Goal: Task Accomplishment & Management: Complete application form

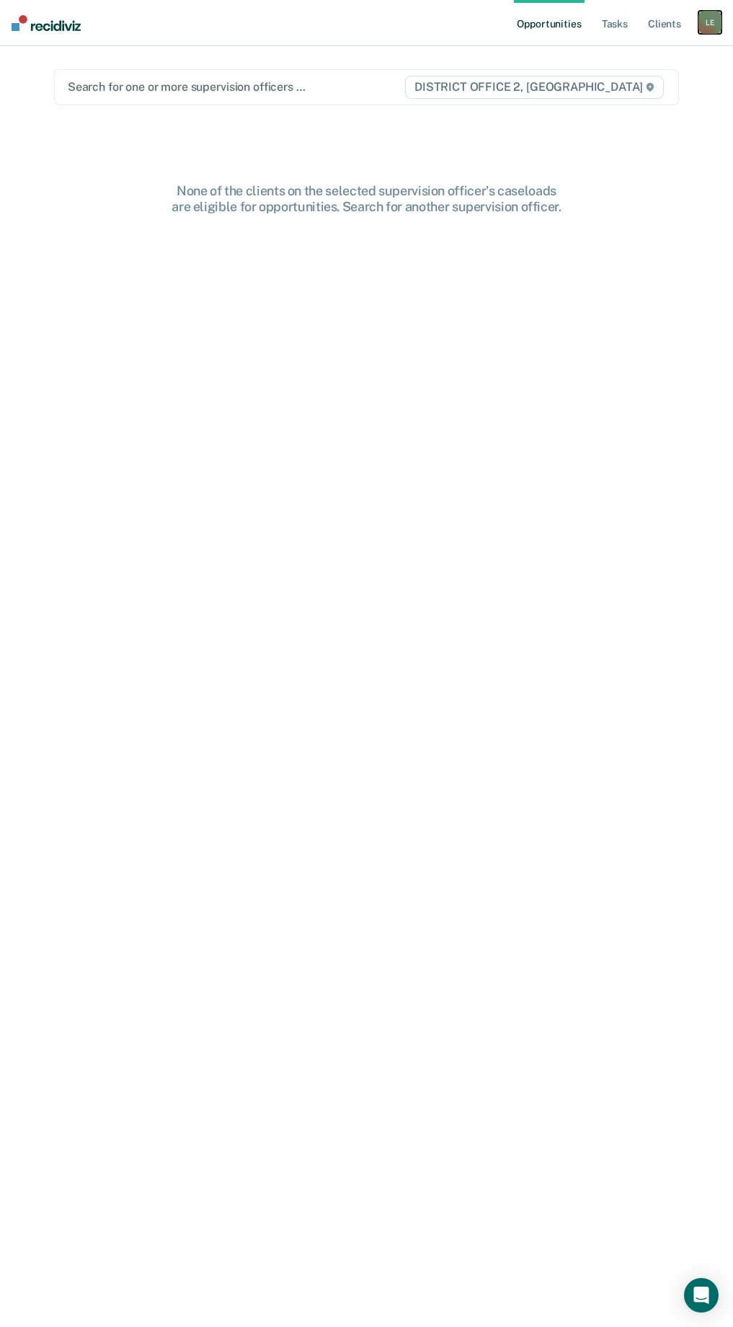
click at [707, 32] on div "L E" at bounding box center [710, 22] width 23 height 23
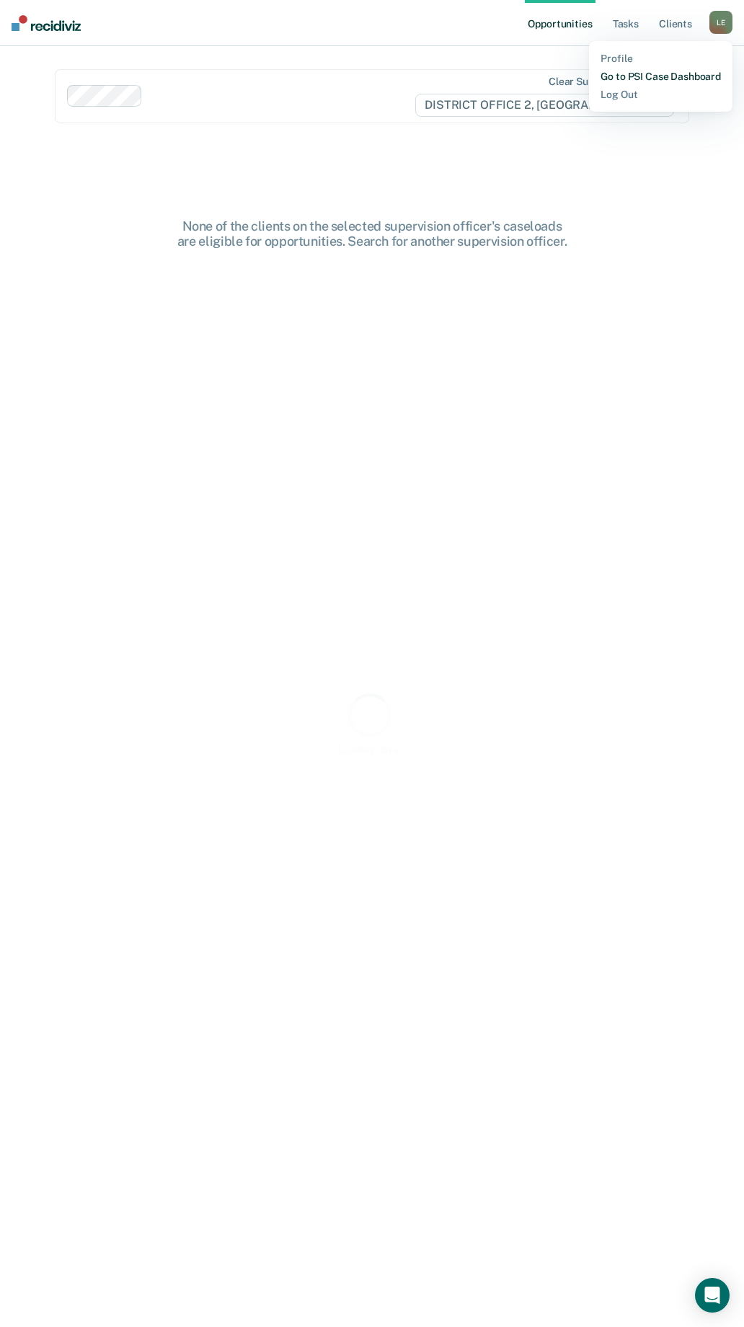
click at [647, 81] on link "Go to PSI Case Dashboard" at bounding box center [661, 77] width 120 height 12
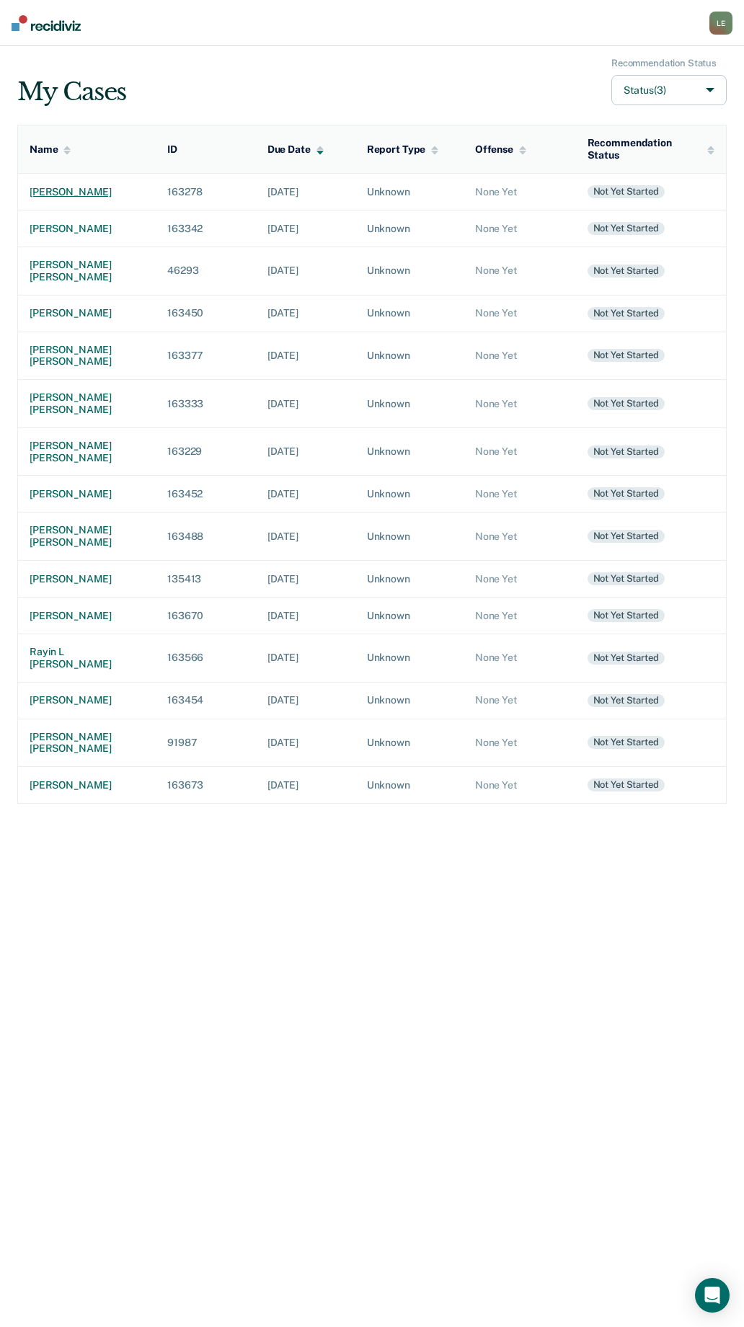
click at [68, 190] on div "[PERSON_NAME]" at bounding box center [87, 192] width 115 height 12
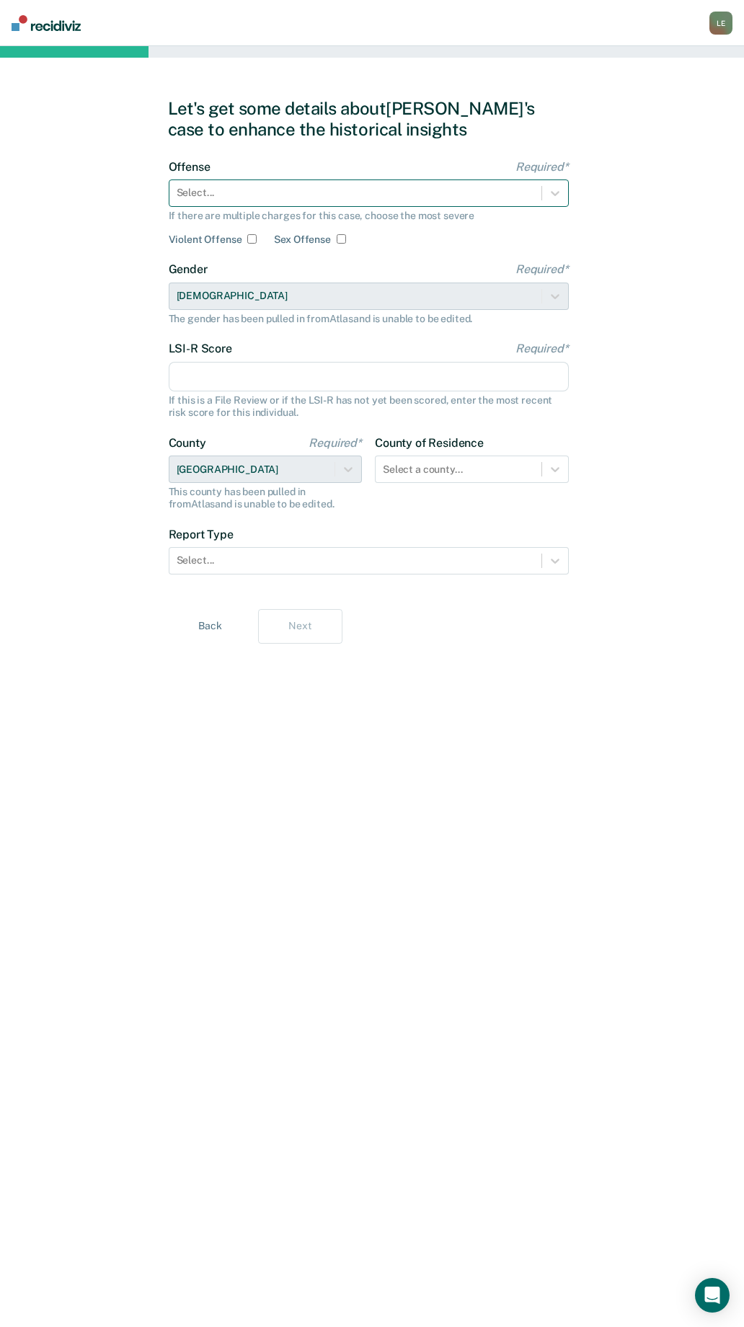
click at [329, 203] on div "Select..." at bounding box center [355, 192] width 372 height 21
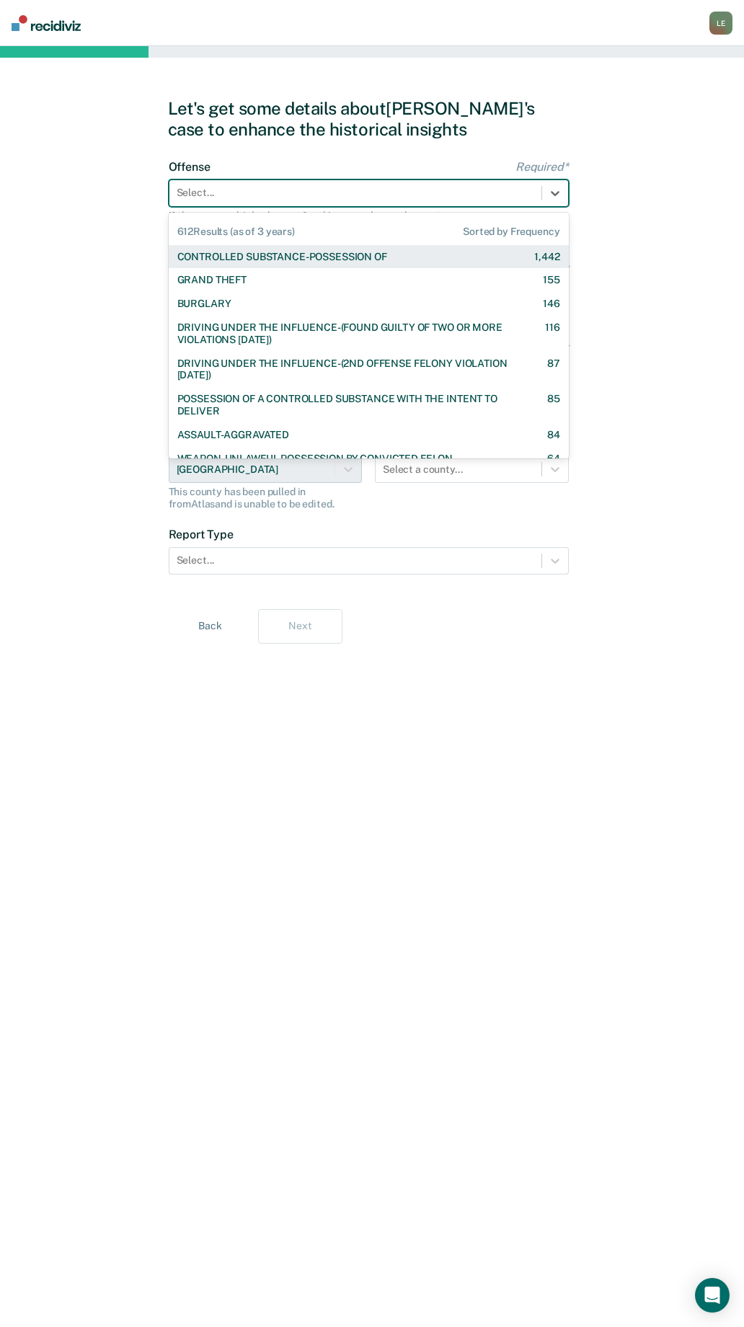
click at [335, 258] on div "CONTROLLED SUBSTANCE-POSSESSION OF" at bounding box center [282, 257] width 210 height 12
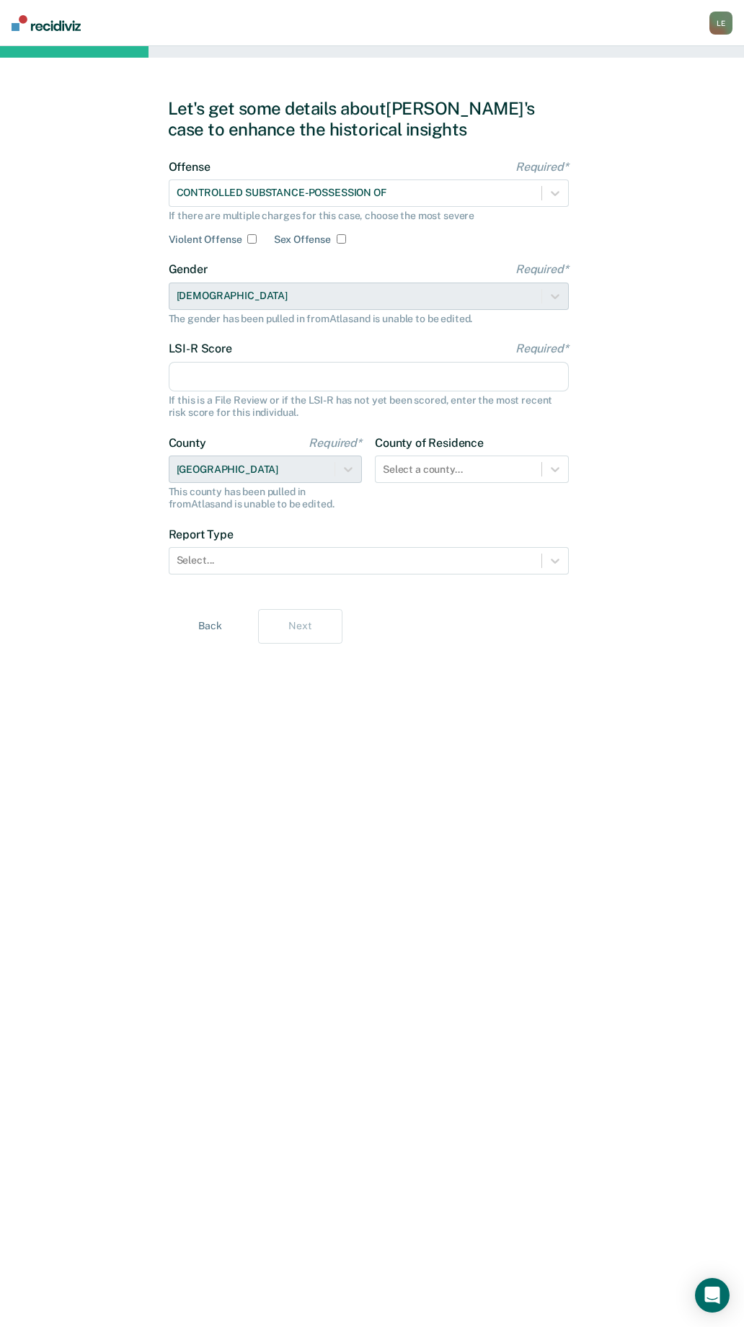
click at [229, 374] on input "LSI-R Score Required*" at bounding box center [369, 377] width 400 height 30
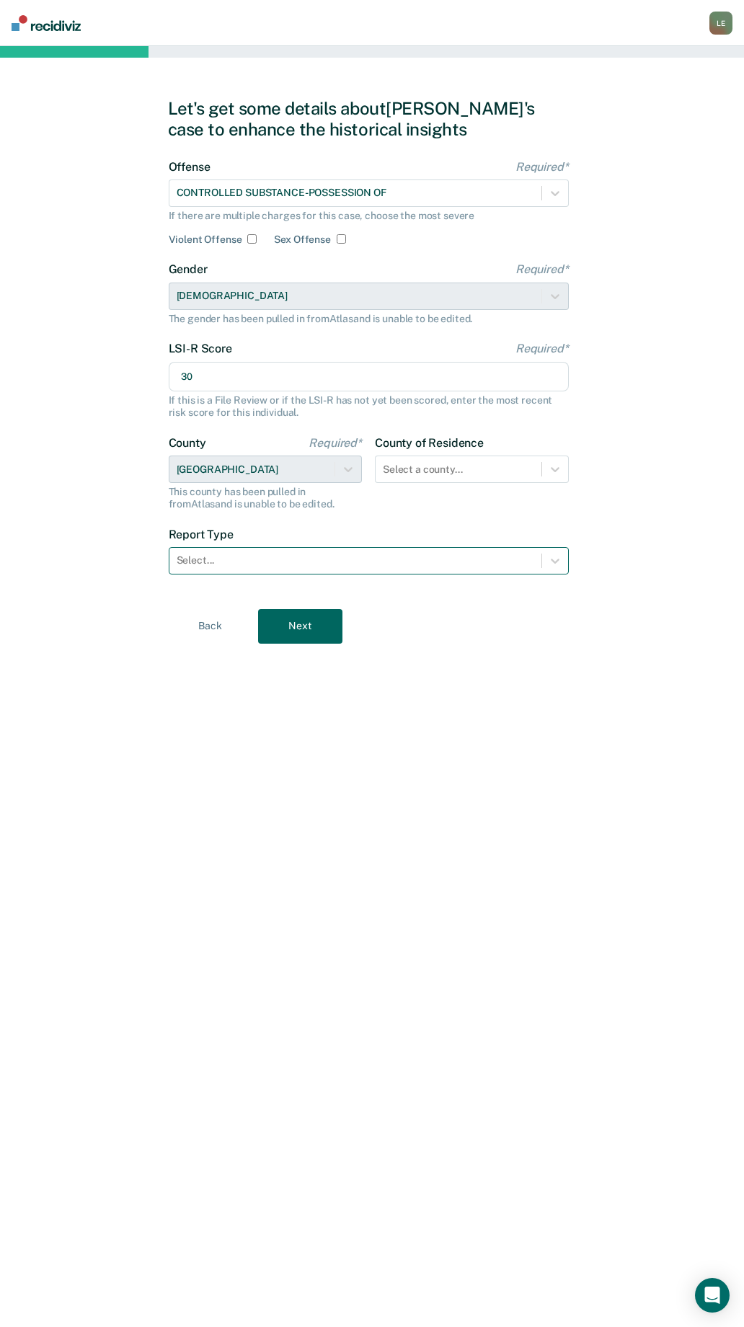
type input "30"
click at [280, 565] on div at bounding box center [356, 560] width 358 height 15
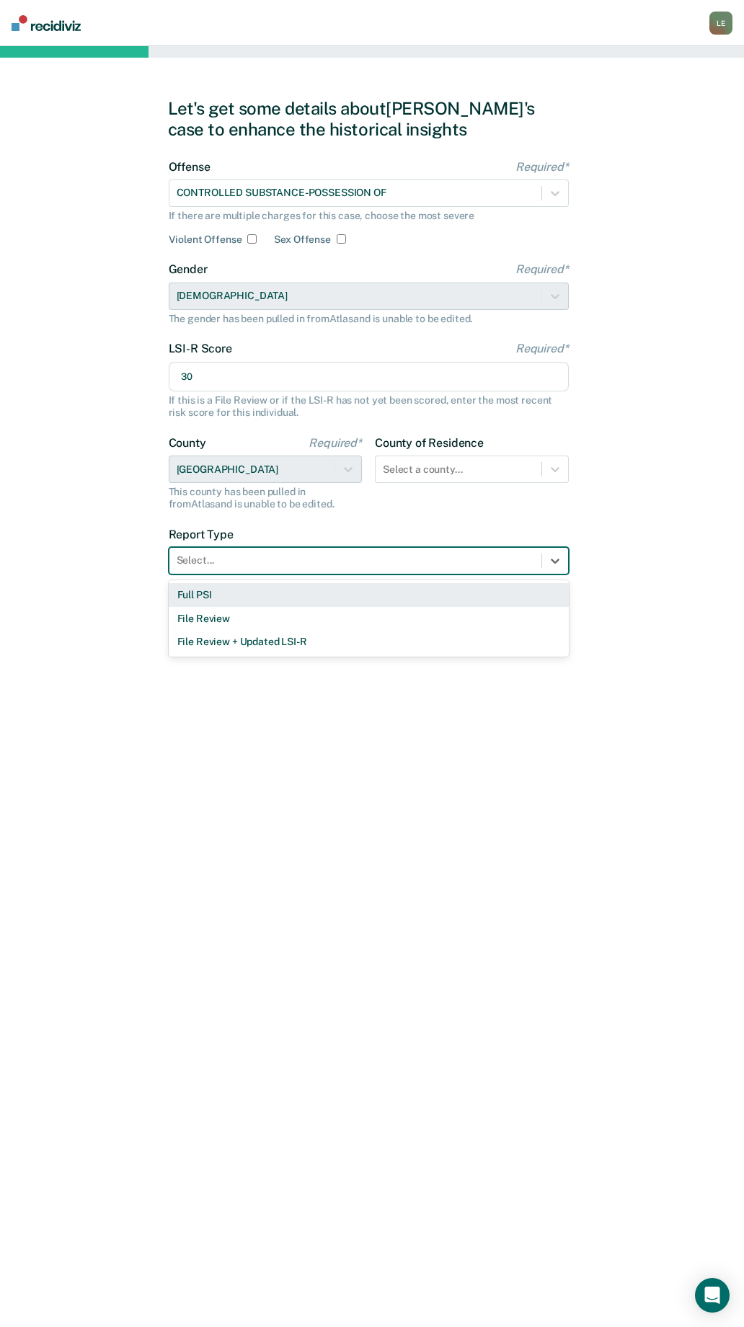
click at [270, 605] on div "Full PSI" at bounding box center [369, 595] width 400 height 24
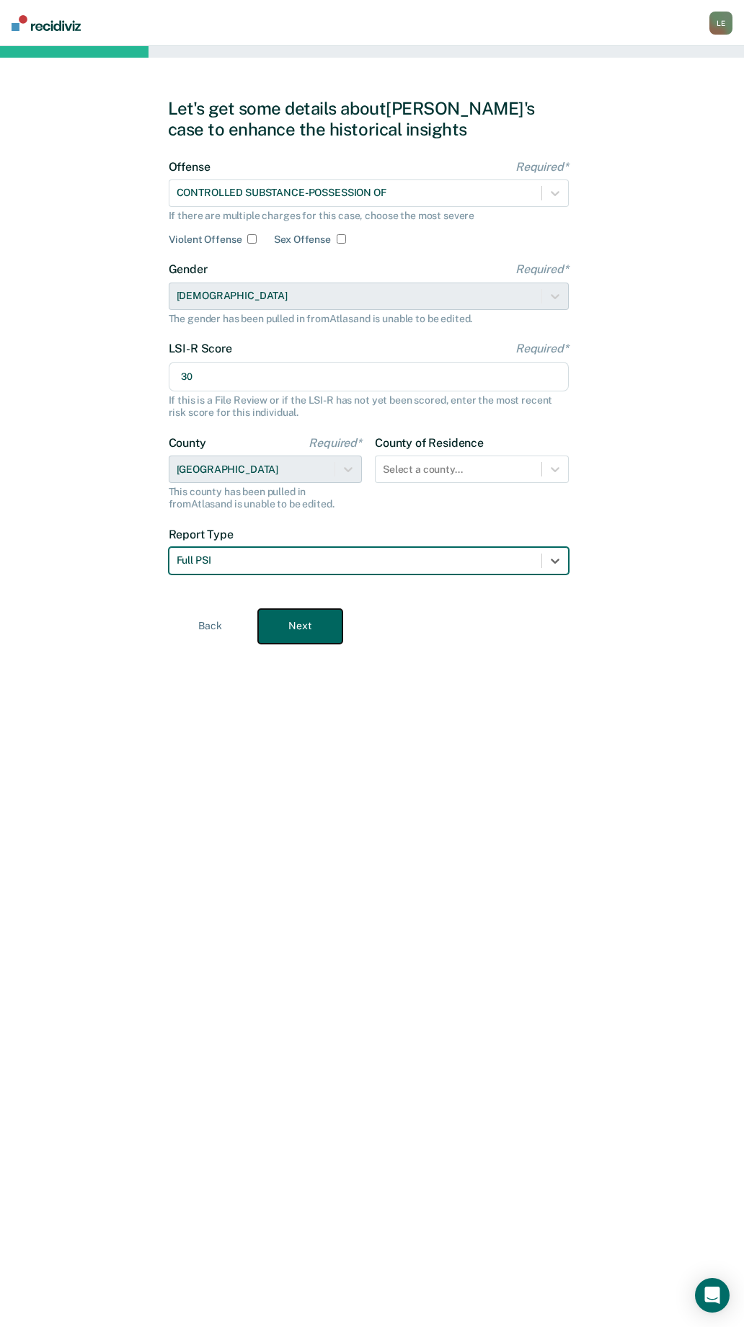
click at [286, 634] on button "Next" at bounding box center [300, 626] width 84 height 35
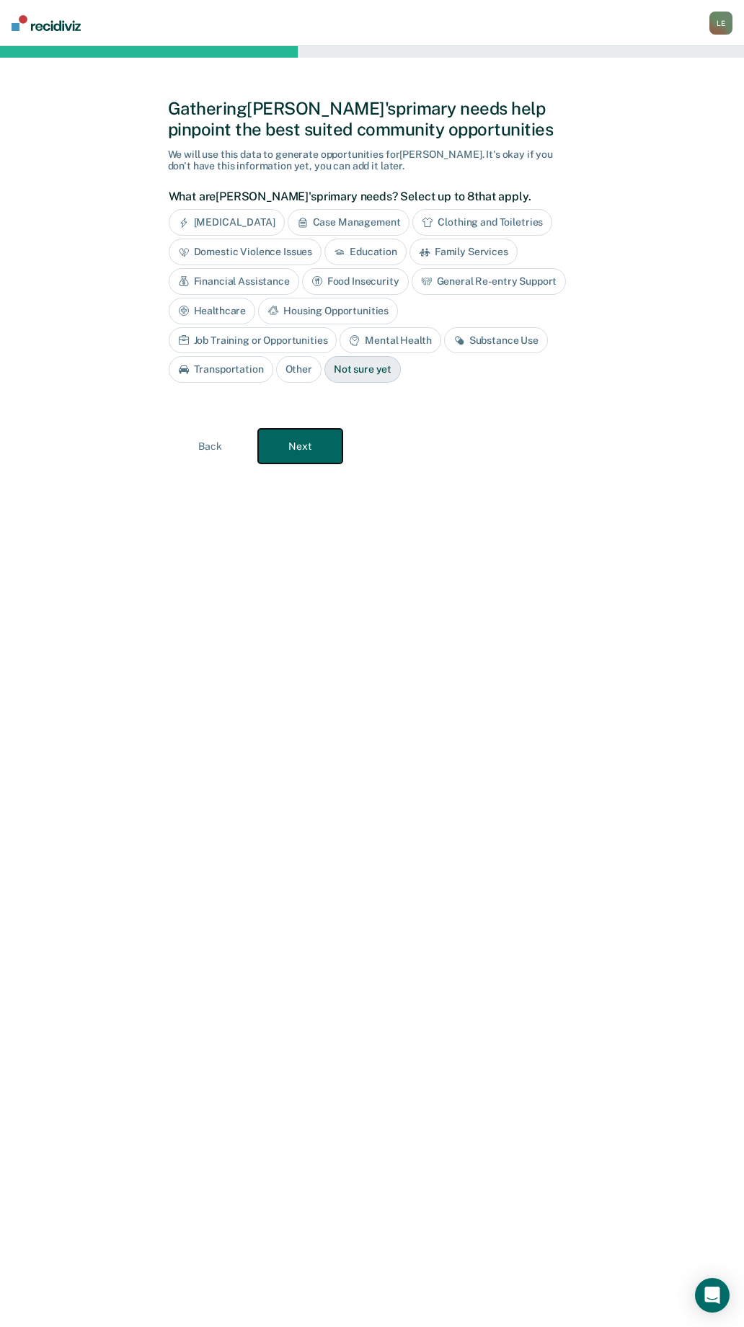
click at [315, 445] on button "Next" at bounding box center [300, 446] width 84 height 35
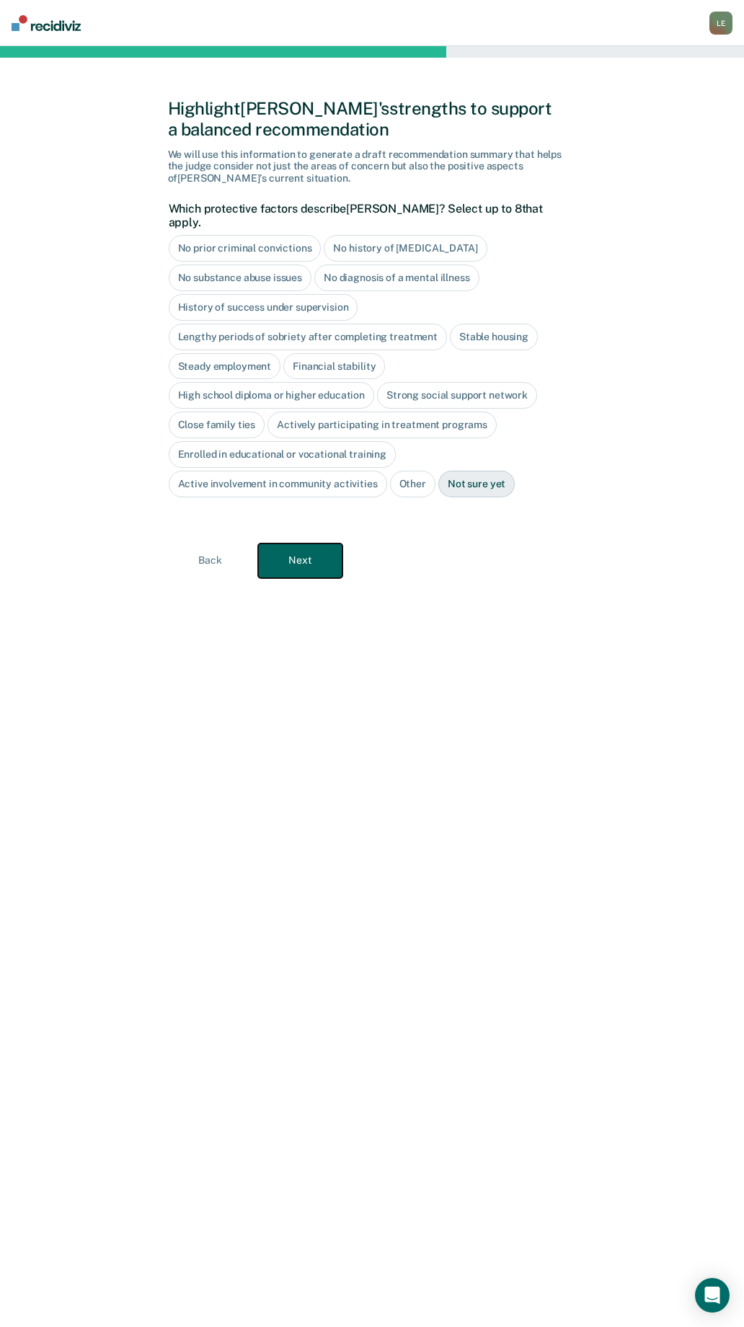
click at [310, 544] on button "Next" at bounding box center [300, 561] width 84 height 35
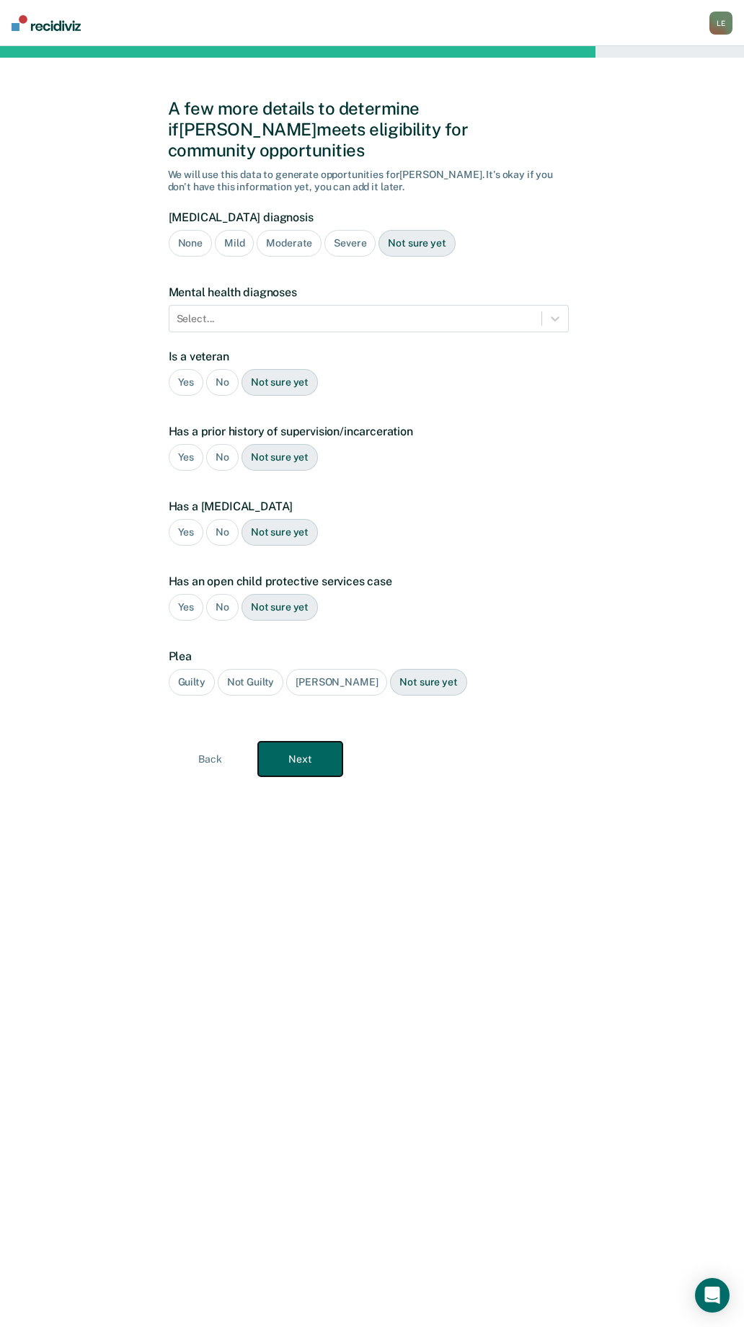
click at [291, 742] on button "Next" at bounding box center [300, 759] width 84 height 35
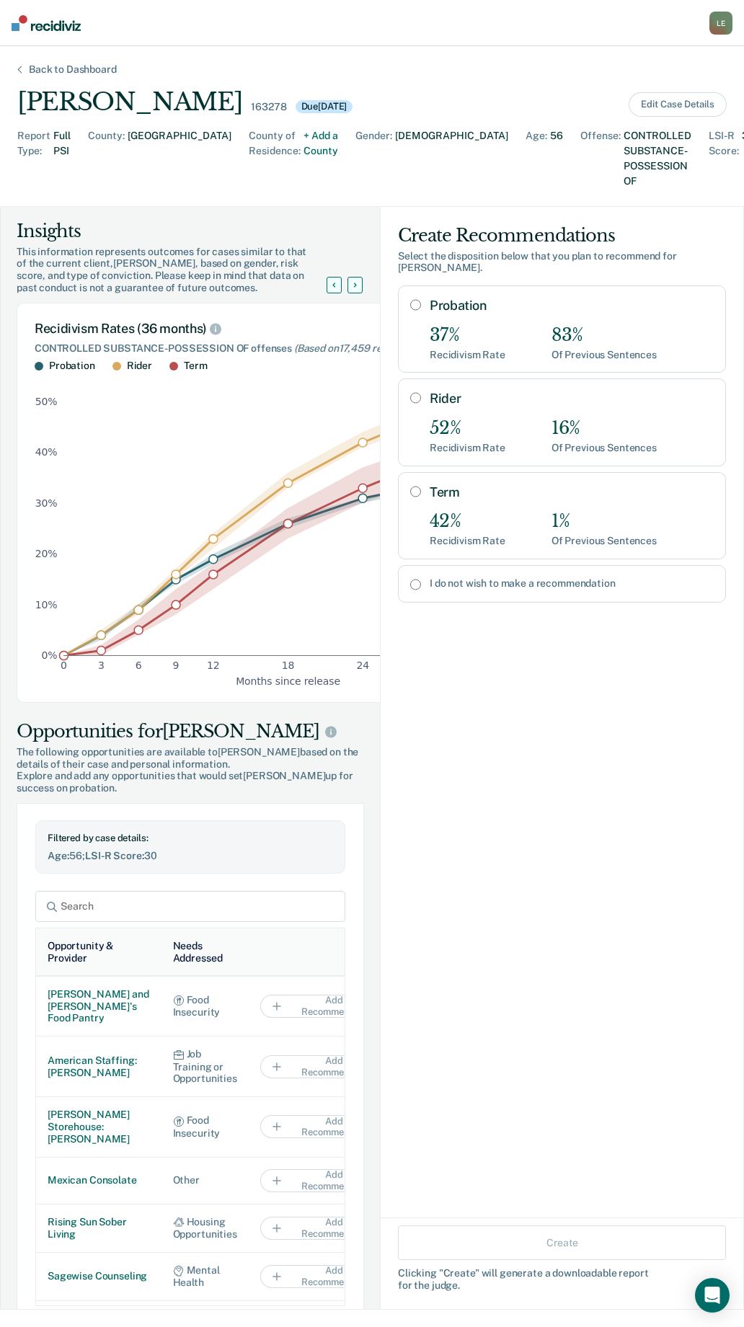
click at [410, 299] on input "Probation" at bounding box center [415, 305] width 11 height 12
radio input "true"
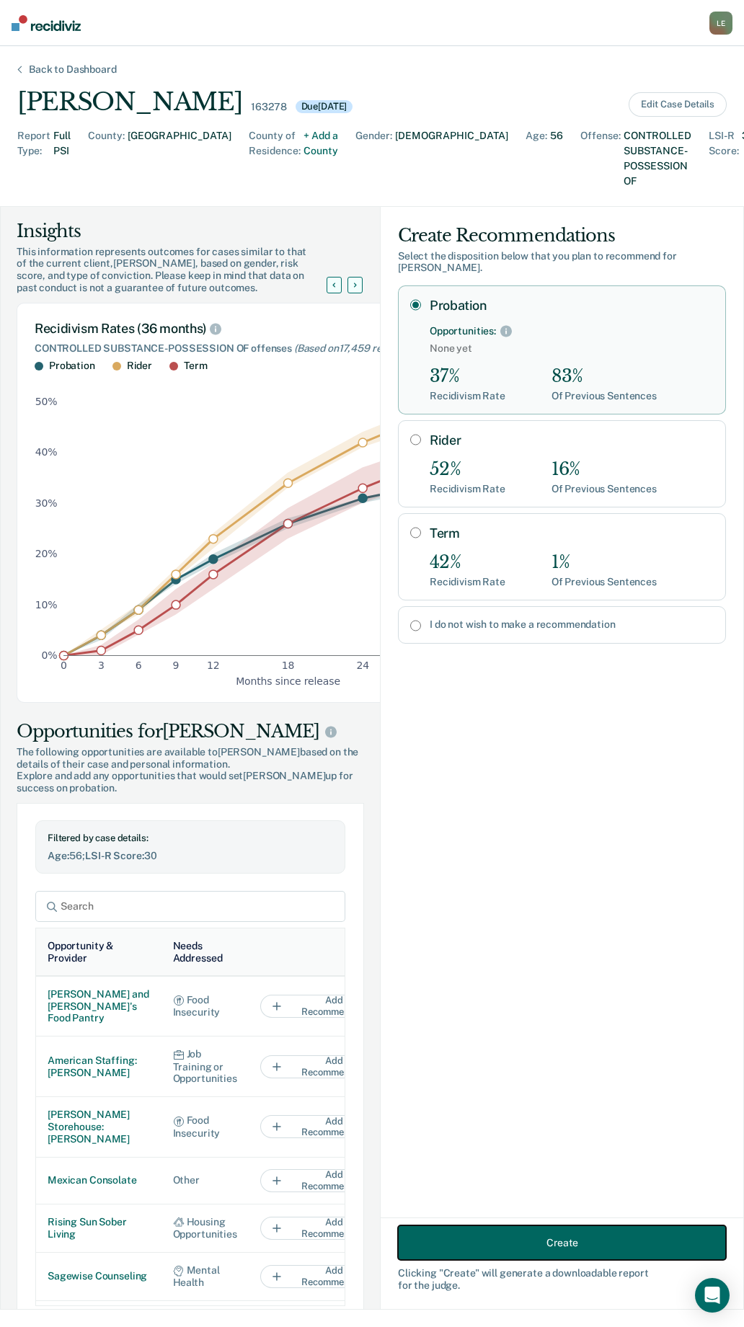
click at [560, 1250] on button "Create" at bounding box center [562, 1243] width 328 height 35
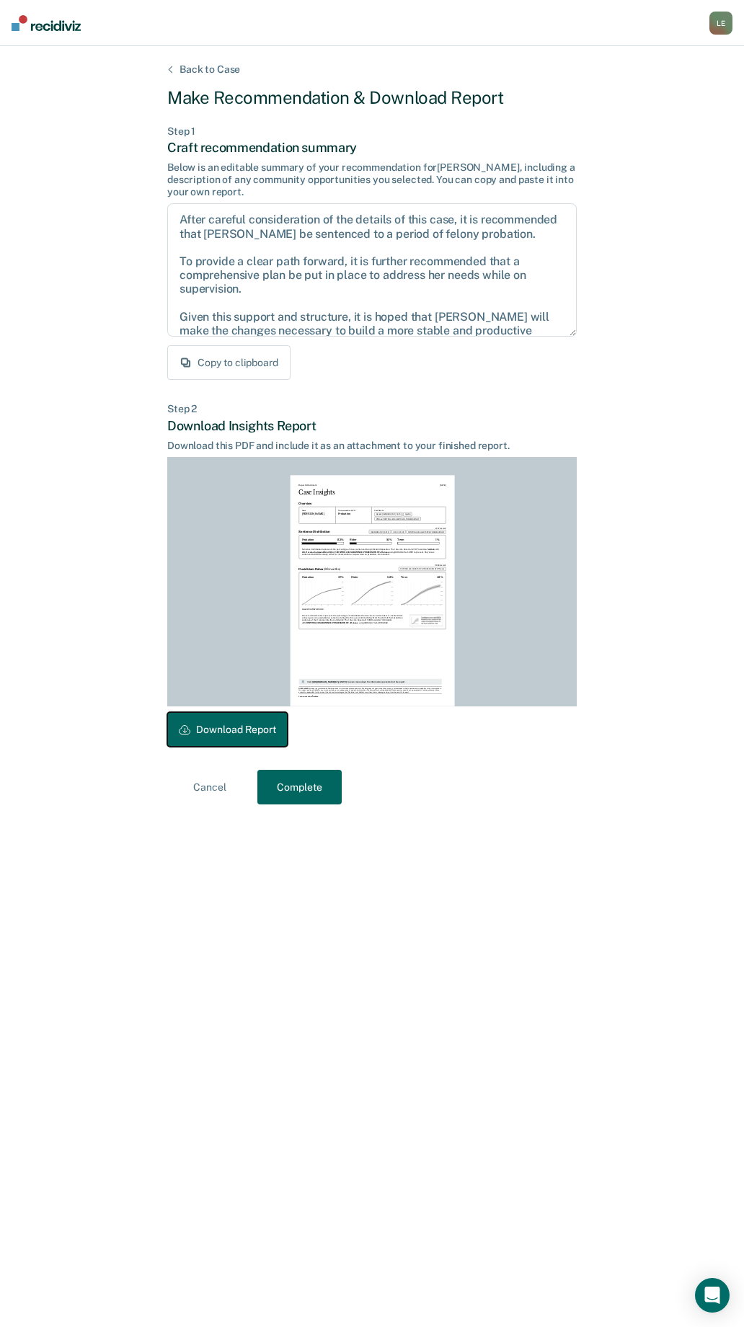
drag, startPoint x: 224, startPoint y: 728, endPoint x: 22, endPoint y: 479, distance: 320.8
click at [226, 728] on button "Download Report" at bounding box center [227, 729] width 120 height 35
click at [315, 796] on button "Complete" at bounding box center [299, 787] width 84 height 35
